Goal: Task Accomplishment & Management: Complete application form

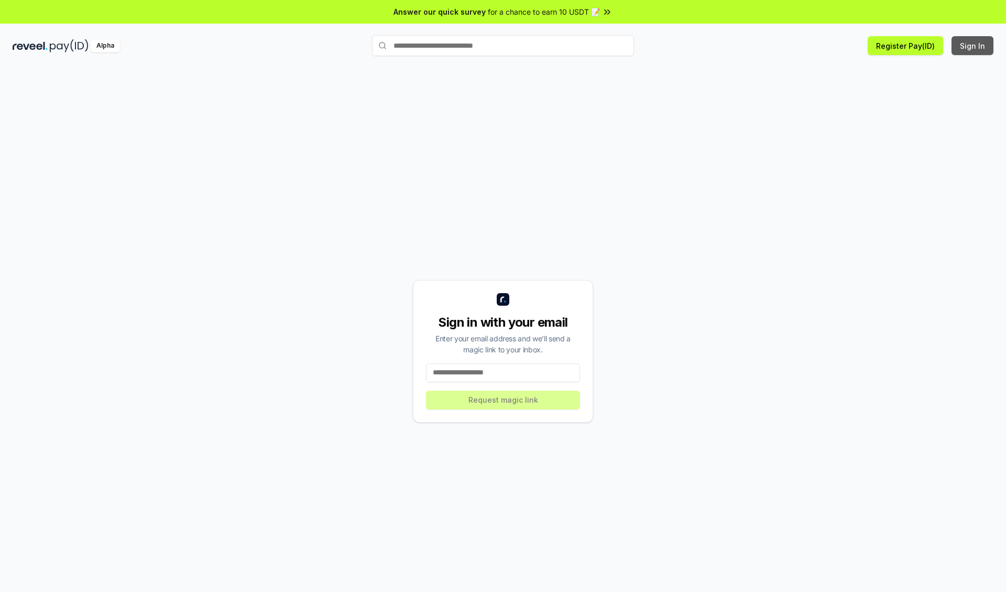
click at [973, 46] on button "Sign In" at bounding box center [973, 45] width 42 height 19
type input "**********"
click at [503, 399] on button "Request magic link" at bounding box center [503, 399] width 154 height 19
